Goal: Information Seeking & Learning: Compare options

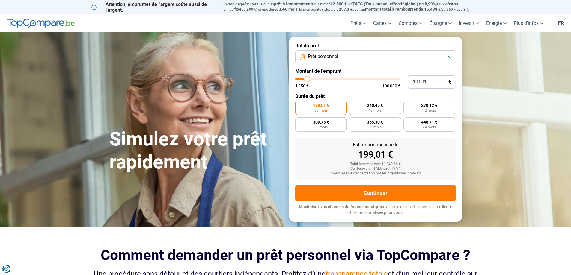
click at [356, 57] on button "Prêt personnel" at bounding box center [375, 56] width 161 height 13
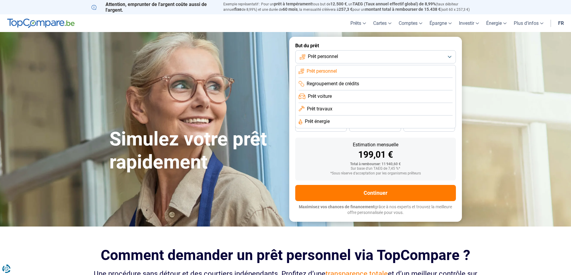
click at [334, 94] on li "Prêt voiture" at bounding box center [376, 97] width 154 height 13
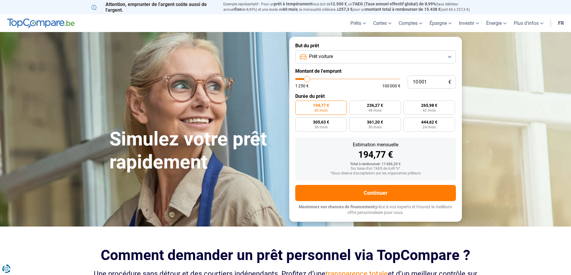
type input "12 750"
type input "12750"
type input "16 250"
type input "16250"
type input "18 500"
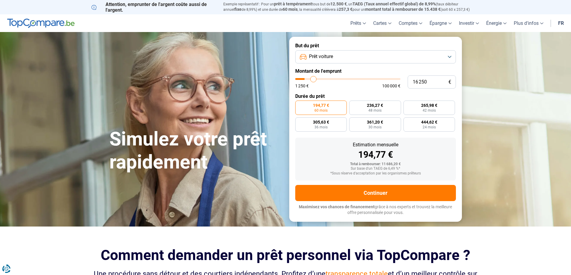
type input "18500"
type input "20 500"
type input "20500"
type input "21 750"
type input "21750"
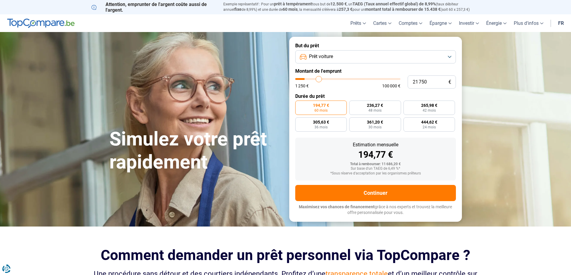
type input "22 750"
type input "22750"
type input "23 250"
type input "23250"
type input "23 500"
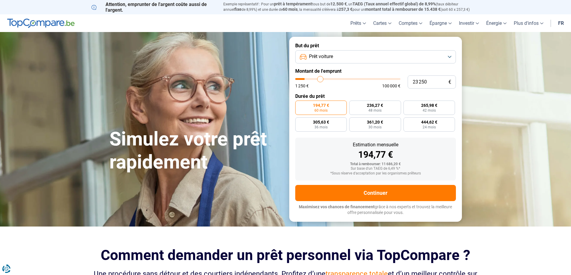
type input "23500"
type input "24 250"
type input "24250"
type input "25 000"
type input "25000"
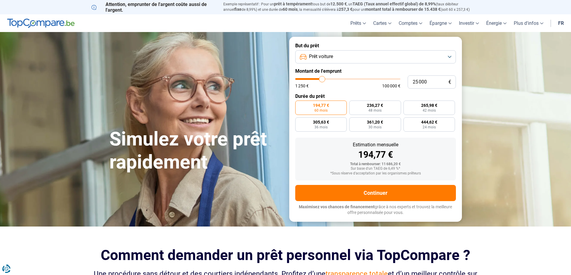
type input "26 250"
type input "26250"
type input "28 250"
type input "28250"
type input "31 000"
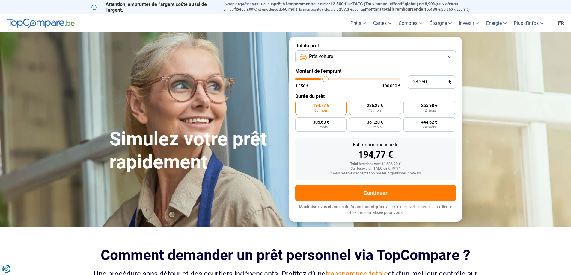
type input "31000"
type input "32 750"
type input "32750"
type input "35 250"
type input "35250"
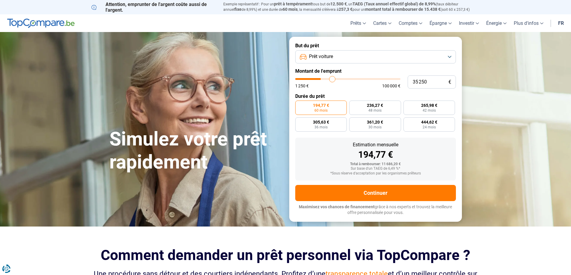
type input "36 500"
type input "36500"
type input "38 000"
type input "38000"
type input "39 500"
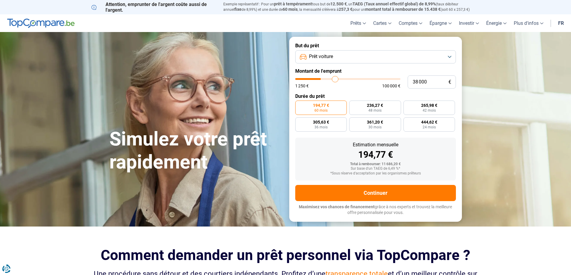
type input "39500"
type input "40 250"
type input "40250"
type input "40 750"
type input "40750"
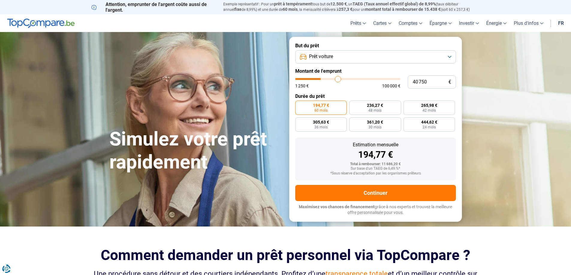
type input "41 250"
type input "41250"
type input "42 250"
type input "42250"
type input "43 000"
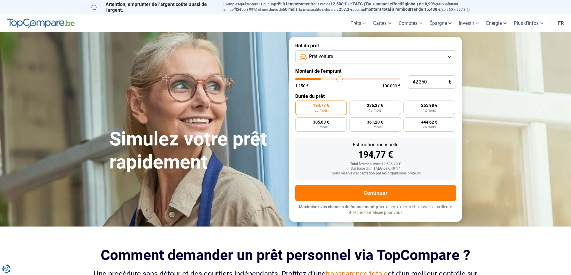
type input "43000"
type input "44 000"
type input "44000"
type input "45 250"
type input "45250"
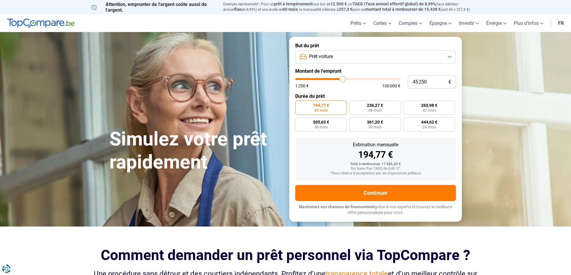
type input "45 750"
type input "45750"
type input "46 500"
type input "46500"
type input "46 750"
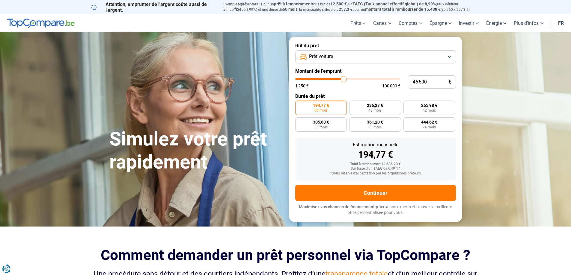
type input "46750"
type input "45 750"
type input "45750"
type input "45 250"
type input "45250"
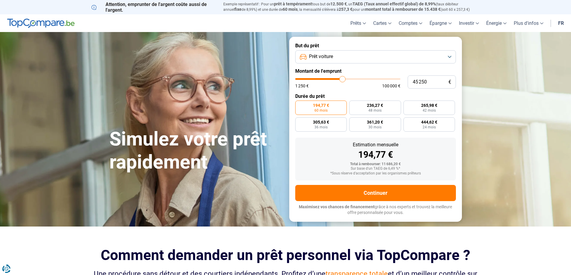
type input "44 500"
type input "44500"
type input "44 250"
type input "44250"
type input "43 750"
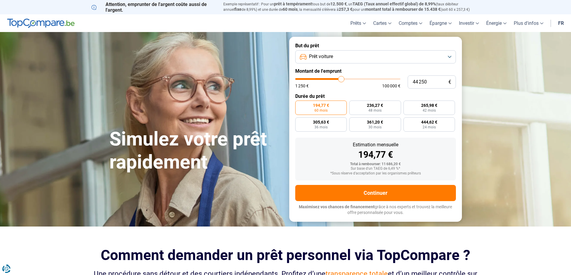
type input "43750"
type input "42 750"
type input "42750"
type input "42 500"
type input "42500"
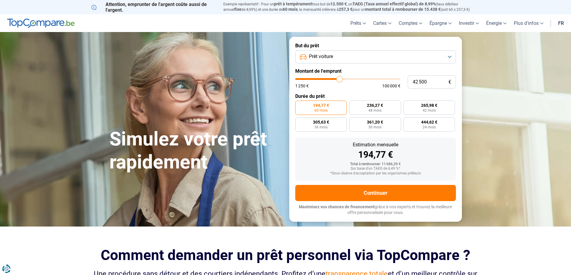
type input "42 000"
type input "42000"
type input "41 500"
type input "41500"
type input "41 000"
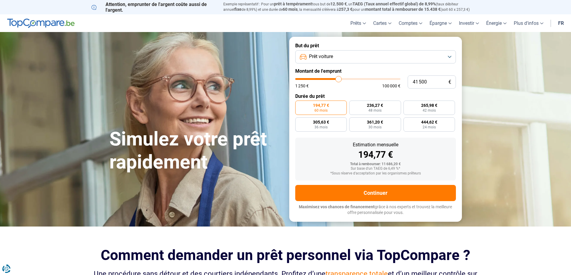
type input "41000"
type input "39 750"
type input "39750"
type input "39 250"
type input "39250"
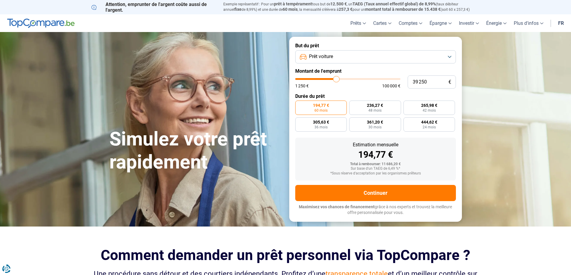
type input "38 500"
type input "38500"
type input "38 000"
type input "38000"
type input "37 750"
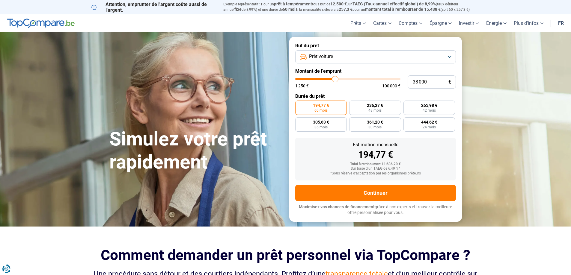
type input "37750"
type input "37 000"
type input "37000"
type input "36 250"
type input "36250"
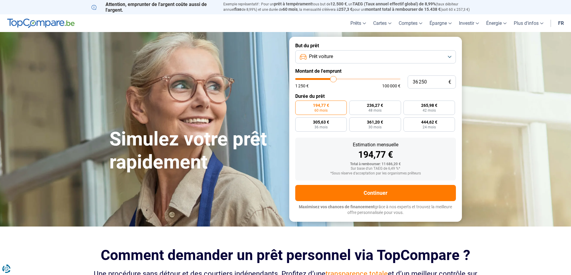
type input "35 250"
type input "35250"
type input "34 750"
type input "34750"
type input "34 250"
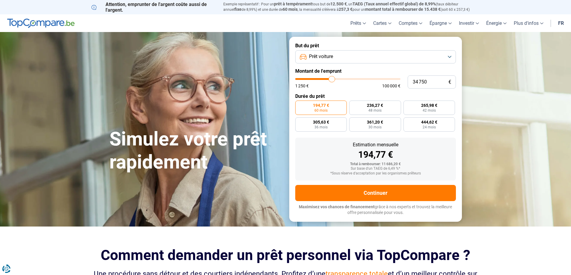
type input "34250"
type input "34 750"
type input "34750"
type input "35 250"
drag, startPoint x: 307, startPoint y: 80, endPoint x: 332, endPoint y: 79, distance: 25.5
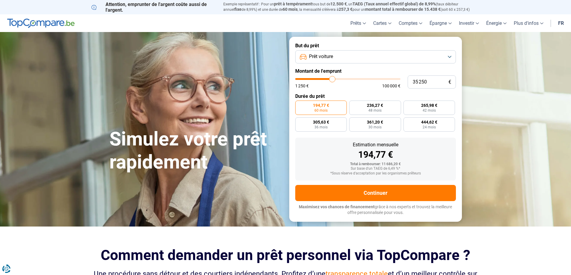
type input "35250"
click at [332, 79] on input "range" at bounding box center [347, 79] width 105 height 2
radio input "false"
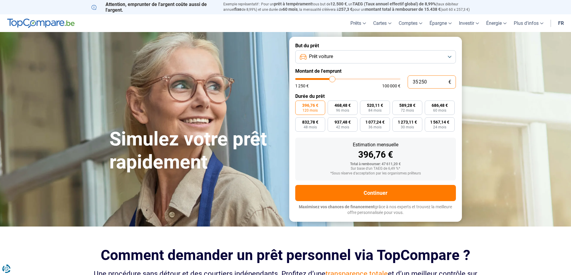
click at [433, 79] on input "35 250" at bounding box center [432, 82] width 48 height 13
type input "3 525"
type input "3500"
type input "352"
type input "1250"
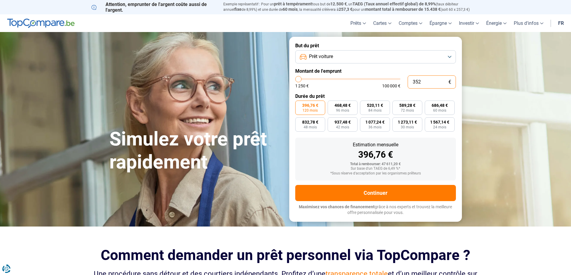
type input "35"
type input "1250"
type input "350"
type input "1250"
type input "3 500"
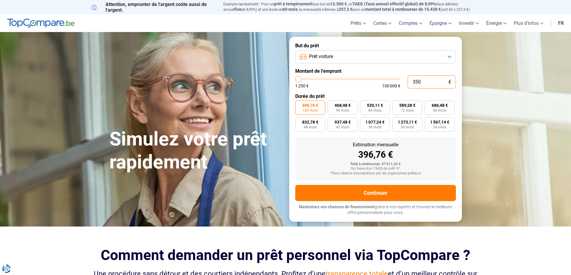
type input "3500"
type input "35 000"
type input "35000"
type input "35 000"
click at [428, 154] on div "396,76 €" at bounding box center [375, 154] width 151 height 9
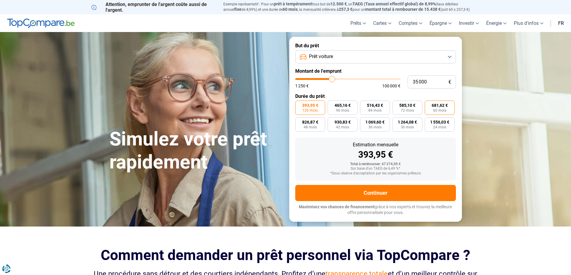
click at [435, 107] on span "681,62 €" at bounding box center [440, 105] width 16 height 4
click at [429, 105] on input "681,62 € 60 mois" at bounding box center [427, 103] width 4 height 4
radio input "true"
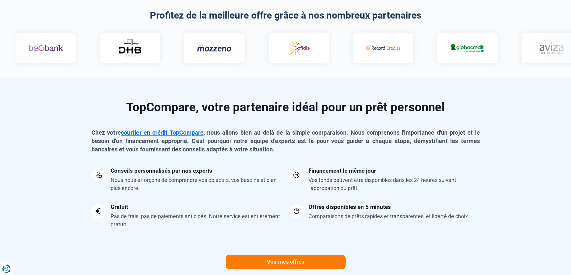
scroll to position [400, 0]
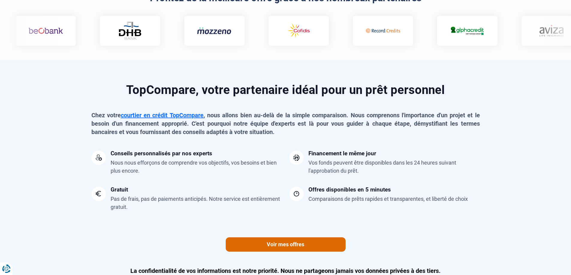
click at [303, 243] on link "Voir mes offres" at bounding box center [286, 245] width 120 height 14
